Goal: Task Accomplishment & Management: Manage account settings

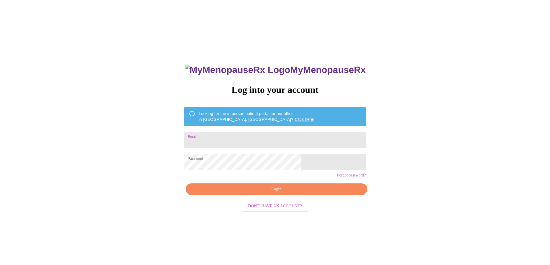
click at [278, 139] on input "Email" at bounding box center [274, 140] width 181 height 16
type input "pasun3@hotmail.com"
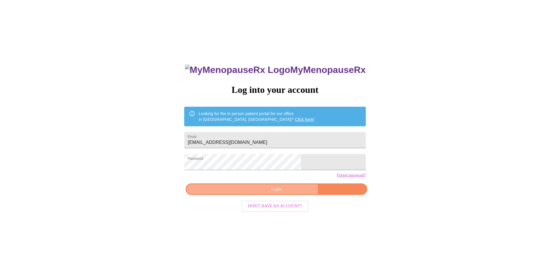
click at [285, 193] on span "Login" at bounding box center [276, 189] width 168 height 7
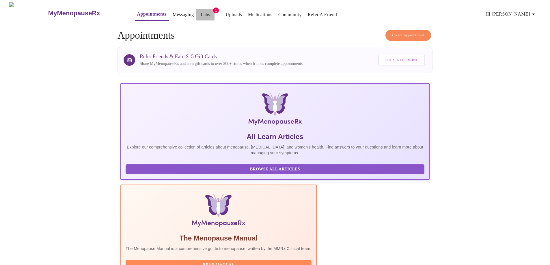
click at [201, 11] on link "Labs" at bounding box center [206, 15] width 10 height 8
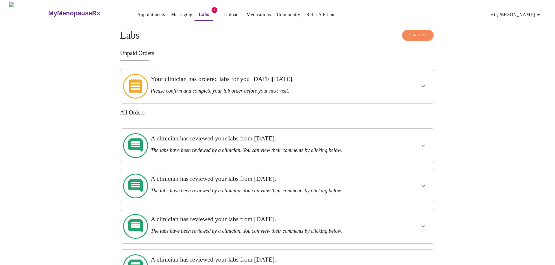
click at [252, 84] on div "Your clinician has ordered labs for you on Thursday, June 12th. Please confirm …" at bounding box center [261, 84] width 223 height 19
click at [426, 84] on button "show more" at bounding box center [423, 86] width 14 height 14
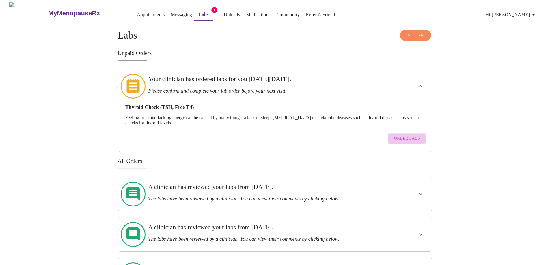
click at [415, 135] on span "Order Labs" at bounding box center [407, 138] width 26 height 7
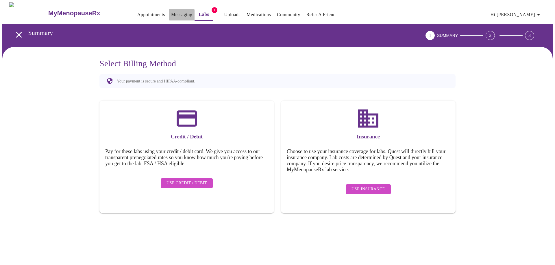
click at [171, 12] on link "Messaging" at bounding box center [181, 15] width 21 height 8
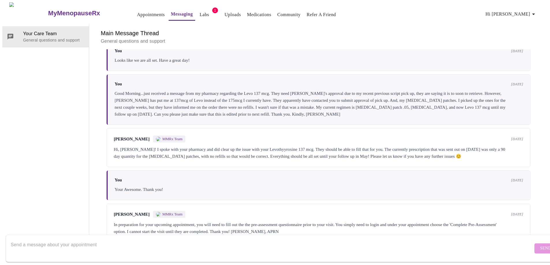
scroll to position [926, 0]
click at [363, 239] on textarea "Send a message about your appointment" at bounding box center [272, 248] width 523 height 18
type textarea "Good Morning Larissa...I do have a lab for my thyroid to check. Can you please …"
click at [540, 245] on span "Send" at bounding box center [545, 248] width 11 height 7
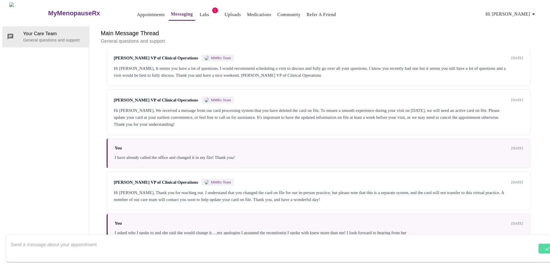
scroll to position [0, 0]
click at [144, 11] on link "Appointments" at bounding box center [151, 15] width 28 height 8
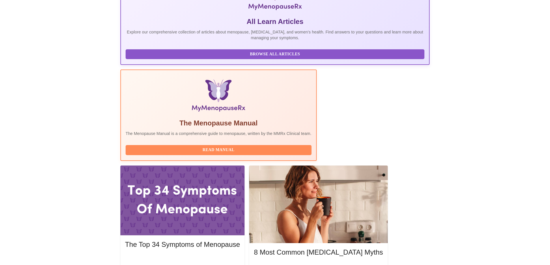
scroll to position [116, 0]
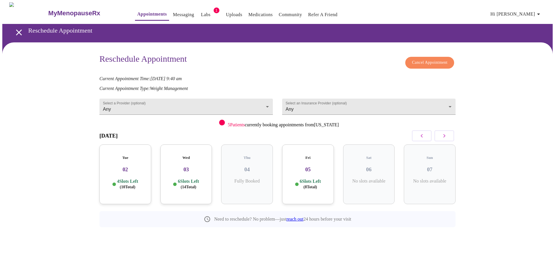
click at [307, 167] on h3 "05" at bounding box center [308, 170] width 42 height 6
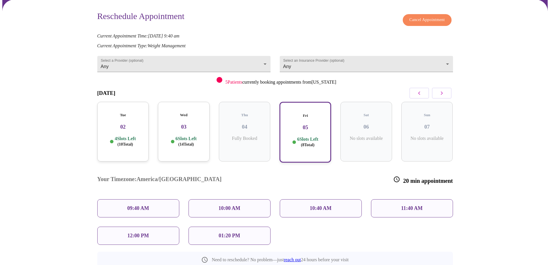
scroll to position [54, 0]
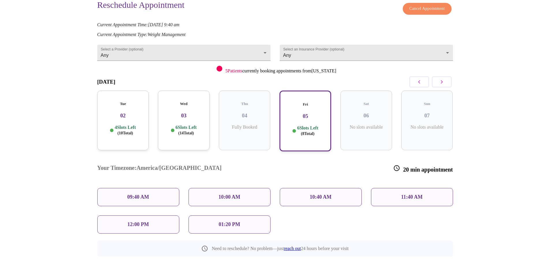
click at [142, 194] on p "09:40 AM" at bounding box center [138, 197] width 22 height 6
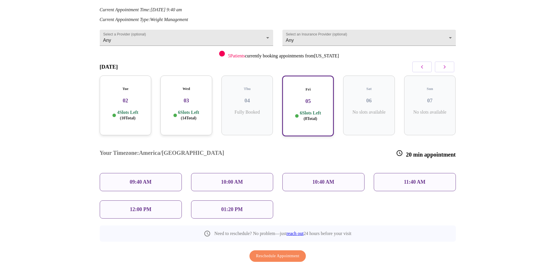
scroll to position [77, 0]
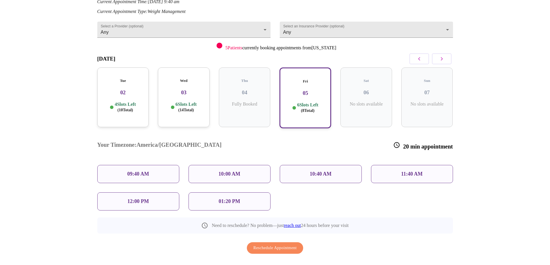
click at [283, 245] on span "Reschedule Appointment" at bounding box center [275, 248] width 43 height 7
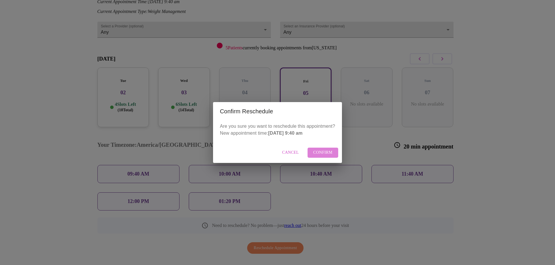
click at [321, 155] on span "Confirm" at bounding box center [322, 152] width 19 height 7
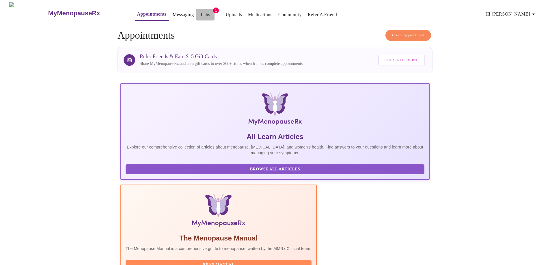
click at [201, 11] on link "Labs" at bounding box center [206, 15] width 10 height 8
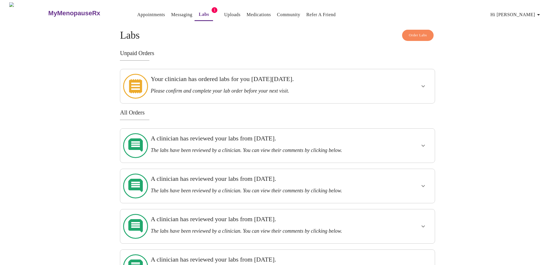
click at [422, 84] on icon "show more" at bounding box center [422, 86] width 7 height 7
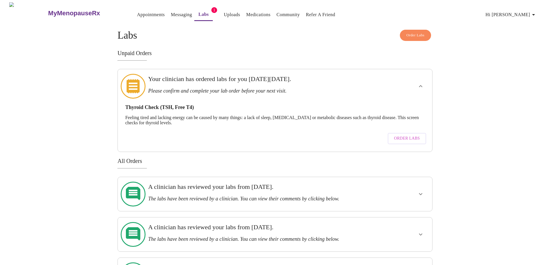
click at [411, 135] on span "Order Labs" at bounding box center [407, 138] width 26 height 7
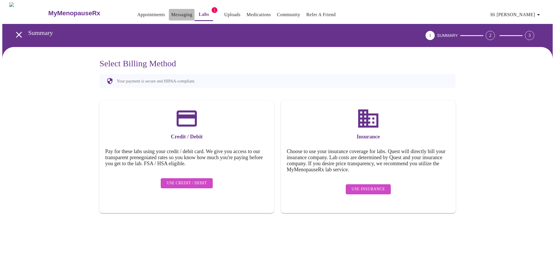
click at [171, 14] on link "Messaging" at bounding box center [181, 15] width 21 height 8
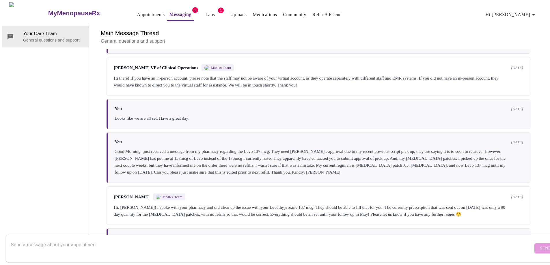
scroll to position [1004, 0]
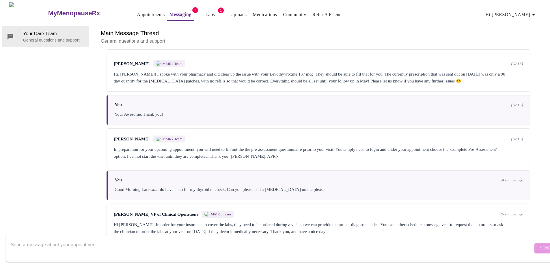
click at [268, 239] on textarea "Send a message about your appointment" at bounding box center [272, 248] width 523 height 18
type textarea "o"
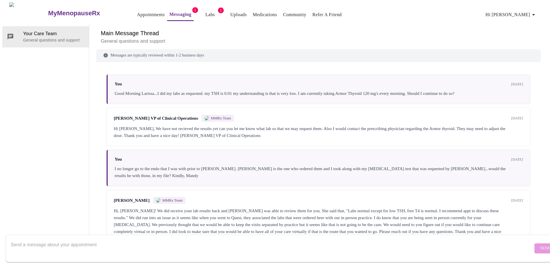
scroll to position [0, 0]
click at [205, 15] on link "Labs" at bounding box center [210, 15] width 10 height 8
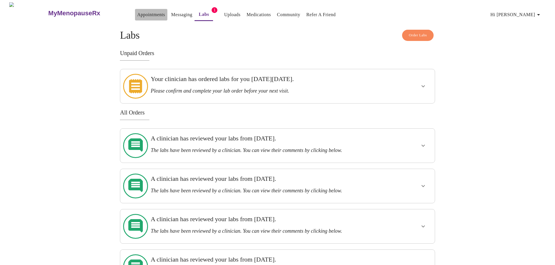
click at [137, 12] on link "Appointments" at bounding box center [151, 15] width 28 height 8
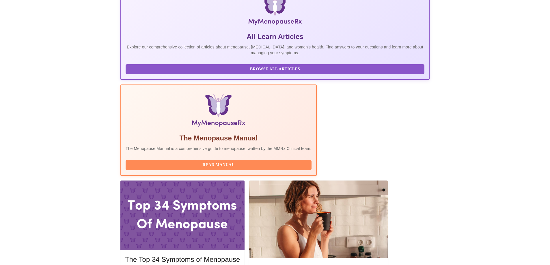
scroll to position [102, 0]
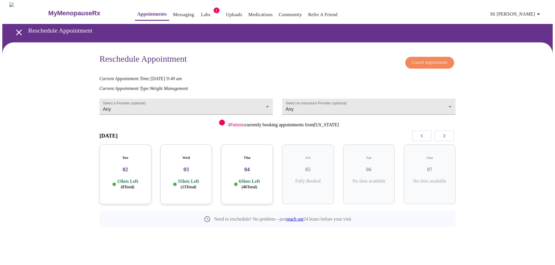
click at [134, 167] on h3 "02" at bounding box center [125, 170] width 42 height 6
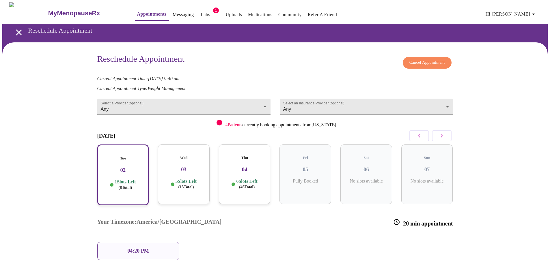
click at [183, 179] on p "5 Slots Left ( 13 Total)" at bounding box center [186, 184] width 21 height 11
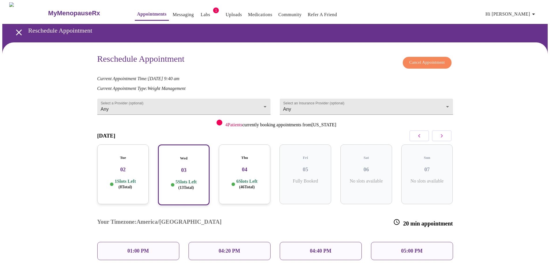
click at [126, 179] on p "1 Slots Left ( 8 Total)" at bounding box center [125, 184] width 21 height 11
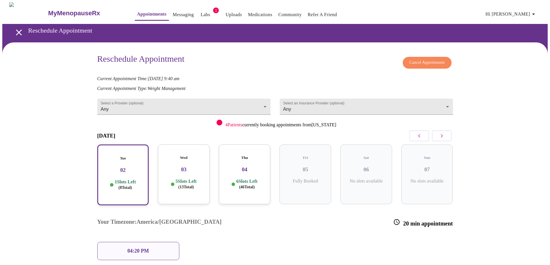
scroll to position [25, 0]
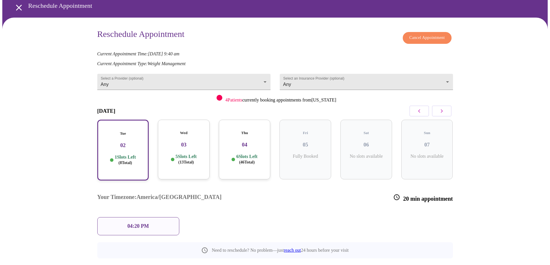
click at [176, 154] on p "5 Slots Left ( 13 Total)" at bounding box center [186, 159] width 21 height 11
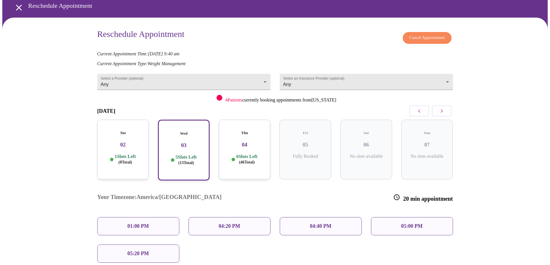
scroll to position [0, 0]
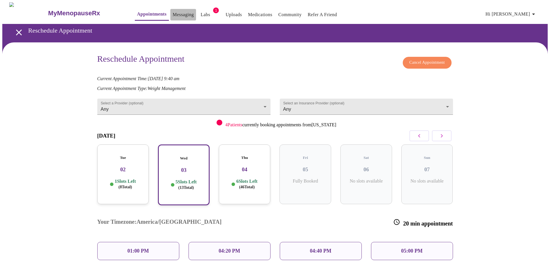
click at [173, 12] on link "Messaging" at bounding box center [183, 15] width 21 height 8
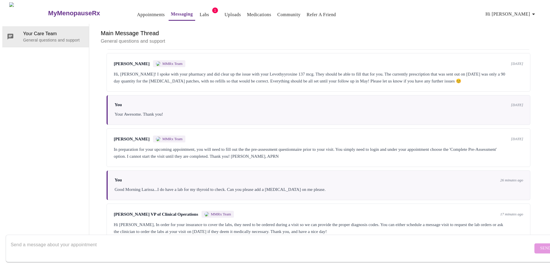
scroll to position [1004, 0]
click at [239, 239] on textarea "Send a message about your appointment" at bounding box center [272, 248] width 523 height 18
type textarea "W"
